Goal: Check status: Check status

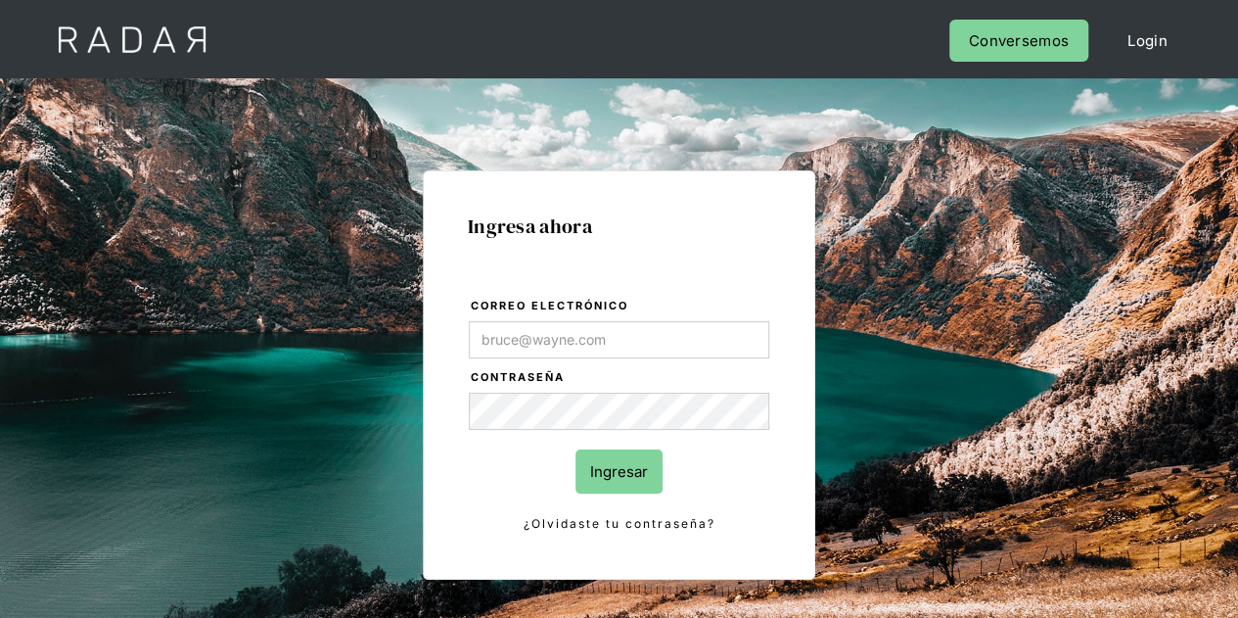
type input "Evans@prontopaga.com"
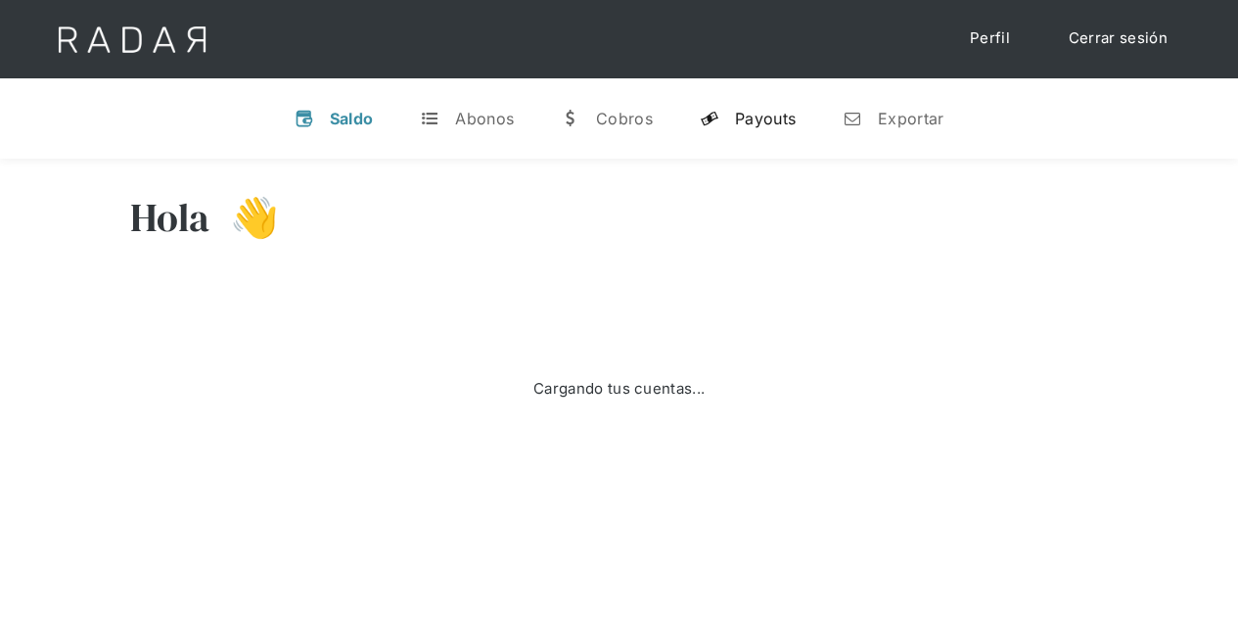
click at [728, 118] on link "y Payouts" at bounding box center [747, 118] width 127 height 51
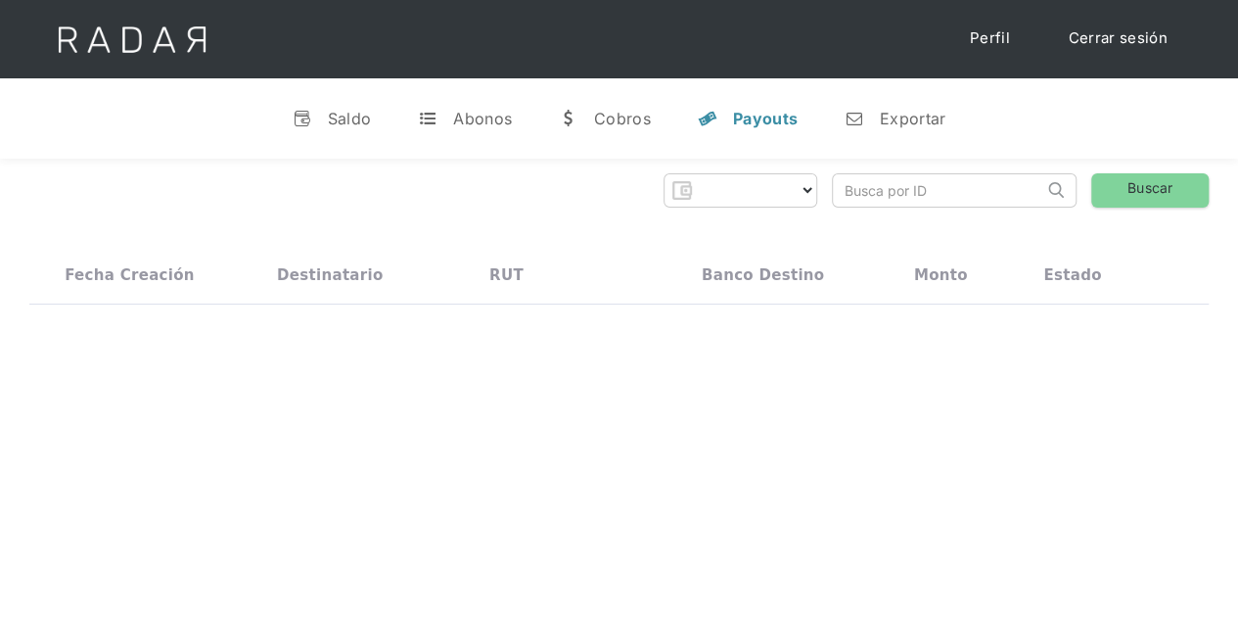
select select "prontopaga"
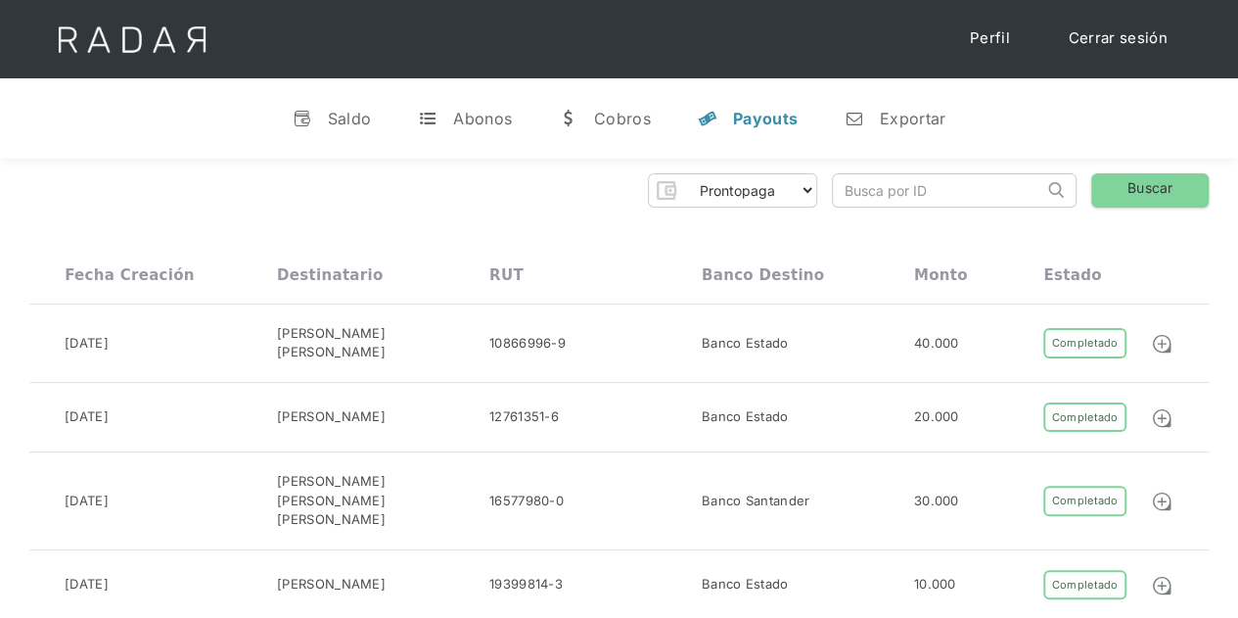
click at [885, 188] on input "search" at bounding box center [938, 190] width 210 height 32
paste input "1d25959c-145f-4b88-92b2-8acb4a8fb78a"
click at [1137, 187] on link "Buscar" at bounding box center [1149, 190] width 117 height 34
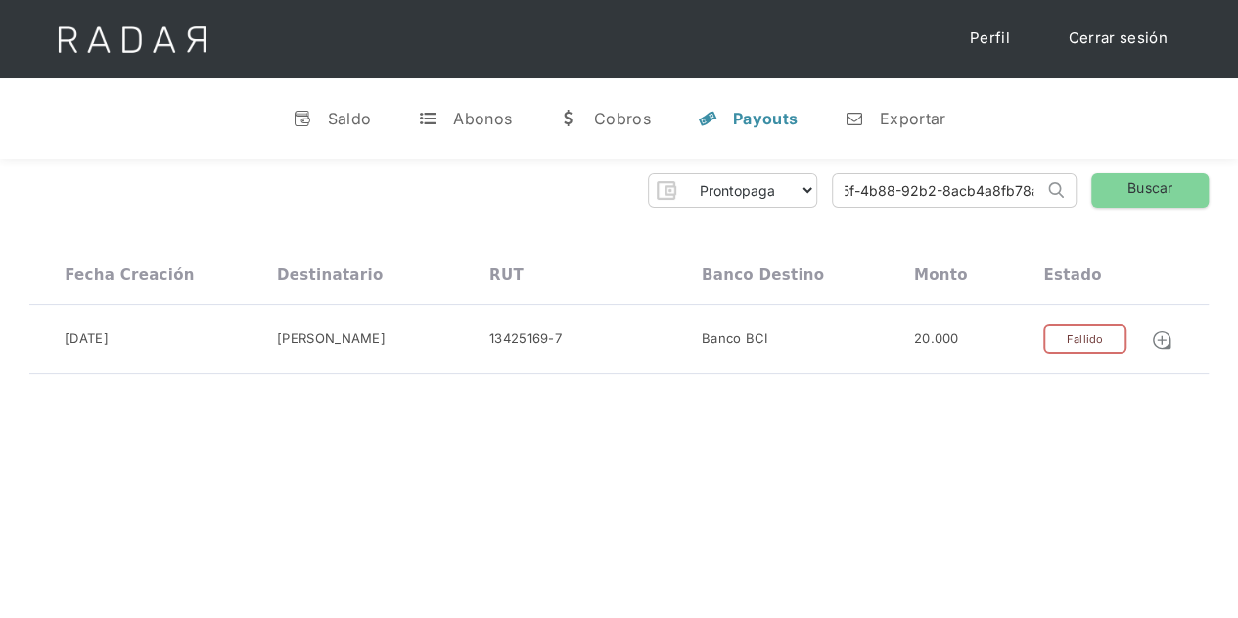
drag, startPoint x: 839, startPoint y: 179, endPoint x: 1055, endPoint y: 202, distance: 217.5
click at [1055, 202] on form "1d25959c-145f-4b88-92b2-8acb4a8fb78a Search" at bounding box center [954, 190] width 245 height 34
paste input "07838e2c-048e-4a24-8559-1c967a4f3ce3"
type input "07838e2c-048e-4a24-8559-1c967a4f3ce3"
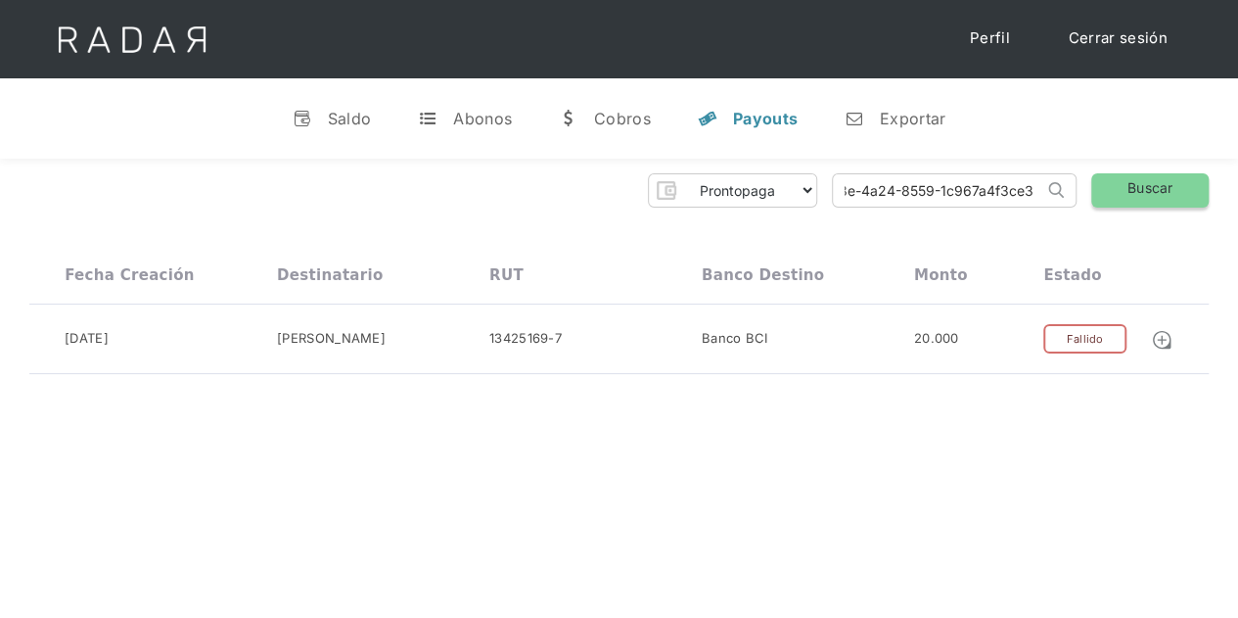
click at [1115, 178] on link "Buscar" at bounding box center [1149, 190] width 117 height 34
